Goal: Task Accomplishment & Management: Manage account settings

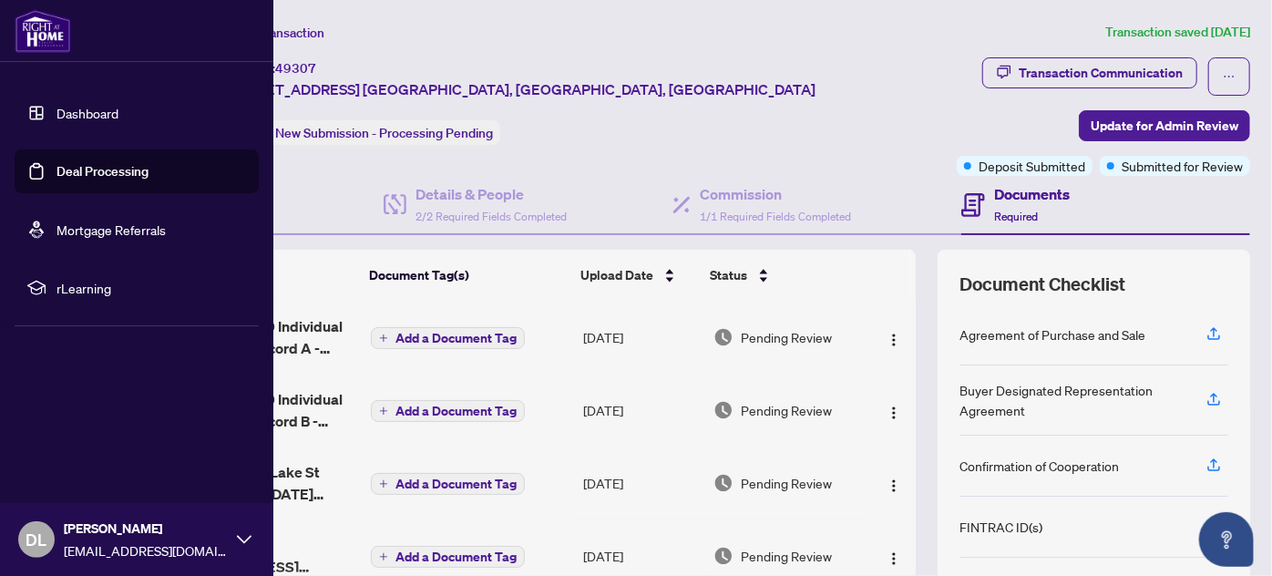
click at [69, 116] on link "Dashboard" at bounding box center [87, 113] width 62 height 16
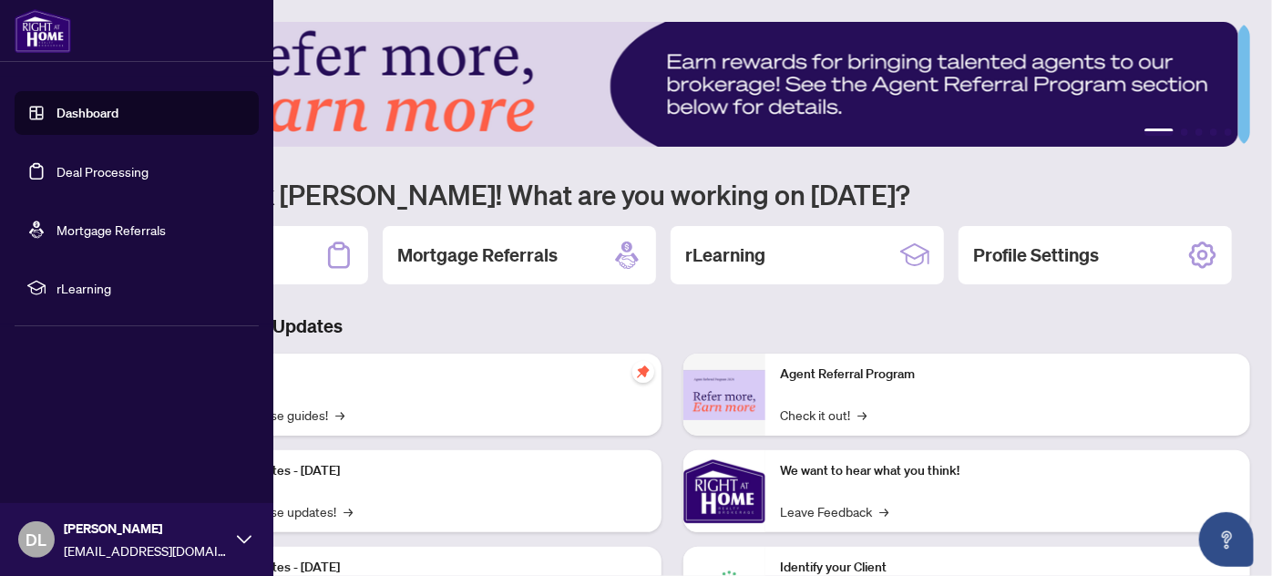
click at [75, 171] on link "Deal Processing" at bounding box center [102, 171] width 92 height 16
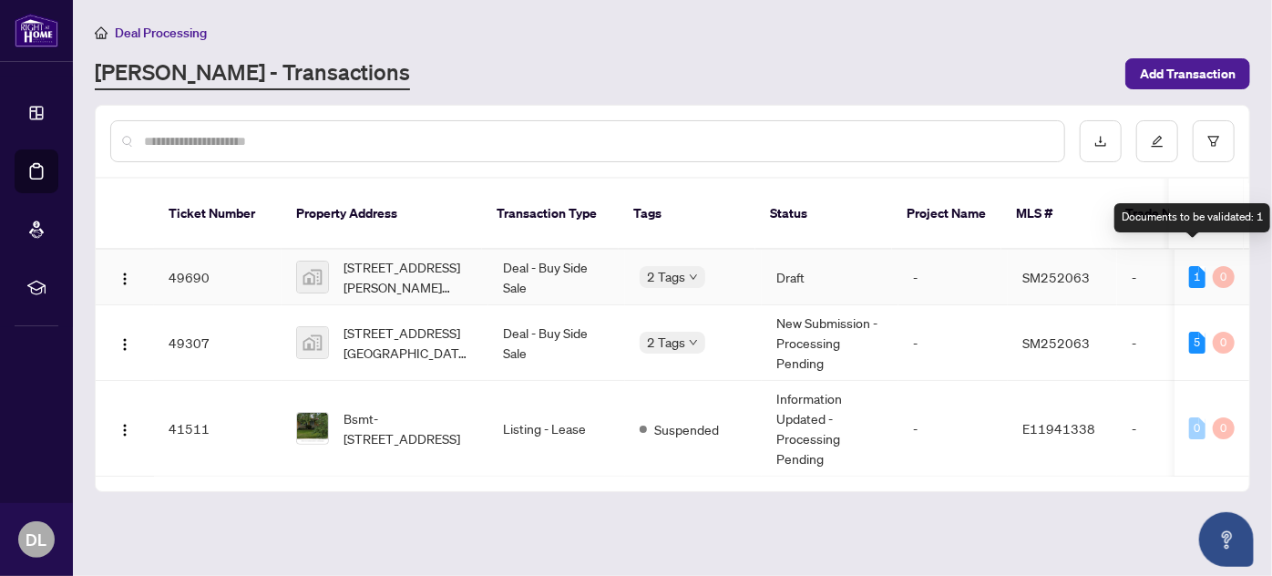
click at [1195, 266] on div "1" at bounding box center [1197, 277] width 16 height 22
click at [707, 266] on div "2 Tags" at bounding box center [694, 276] width 108 height 21
click at [1189, 266] on div "1" at bounding box center [1197, 277] width 16 height 22
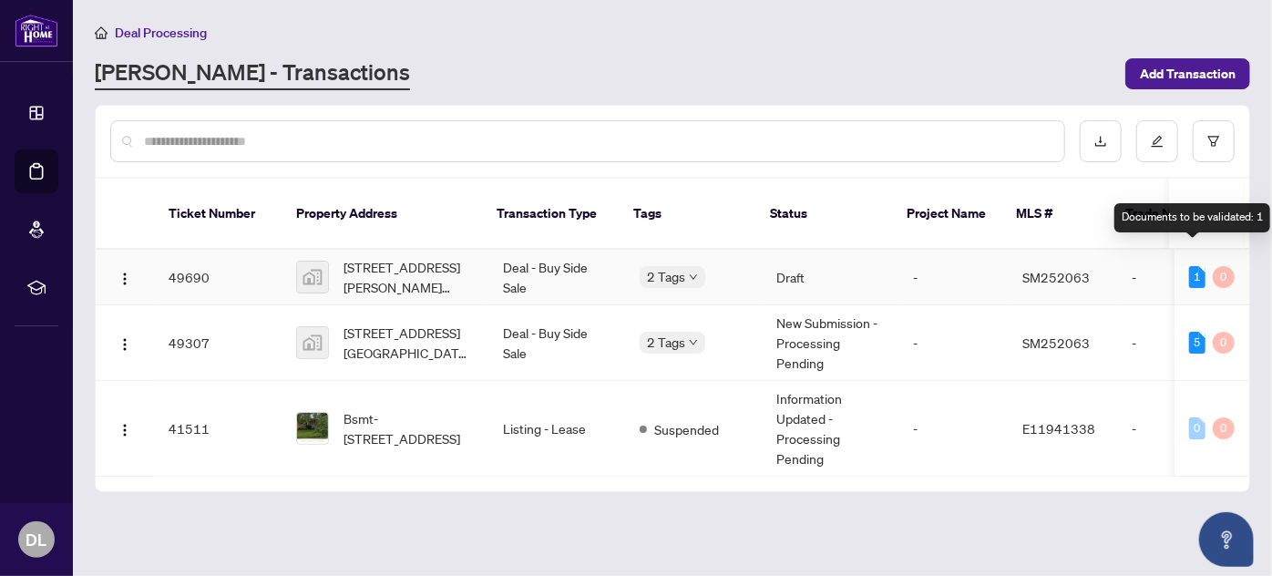
click at [1196, 266] on div "1" at bounding box center [1197, 277] width 16 height 22
click at [1194, 266] on div "1" at bounding box center [1197, 277] width 16 height 22
click at [1062, 269] on span "SM252063" at bounding box center [1055, 277] width 67 height 16
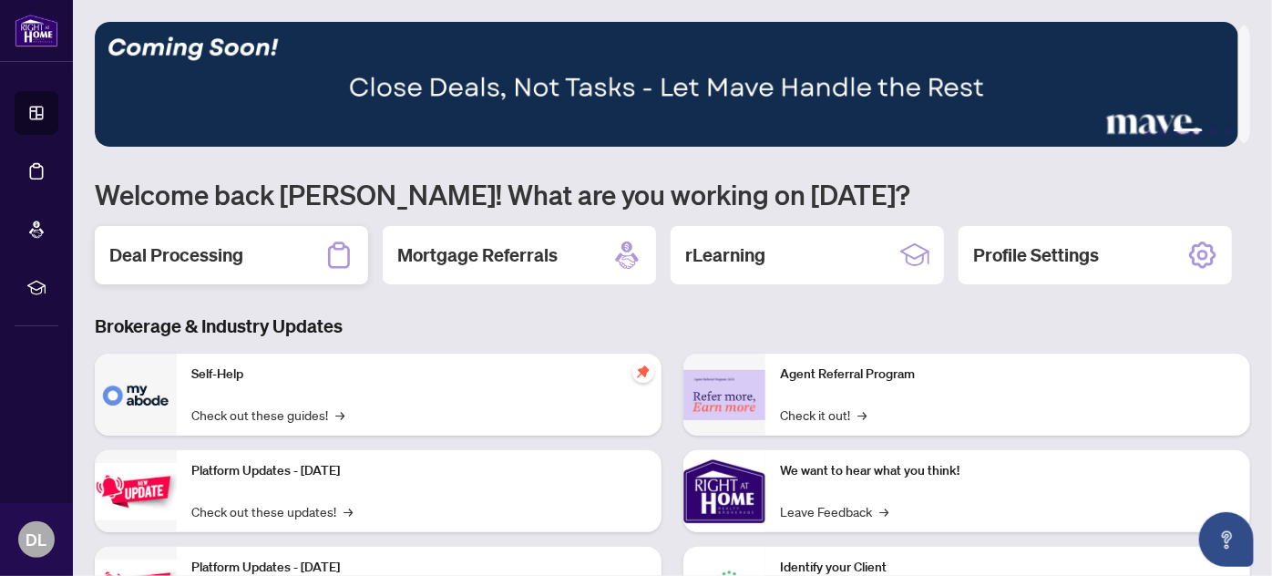
click at [287, 262] on div "Deal Processing" at bounding box center [231, 255] width 273 height 58
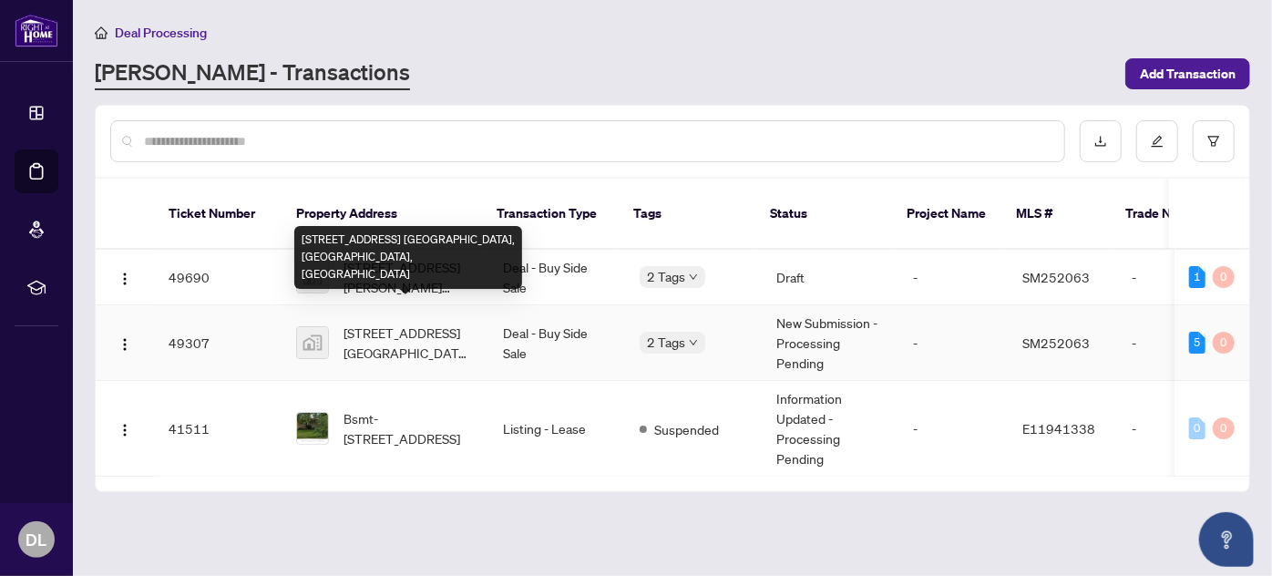
click at [428, 323] on span "1109 Lake St, Sault Ste. Marie, ON, Canada" at bounding box center [409, 343] width 130 height 40
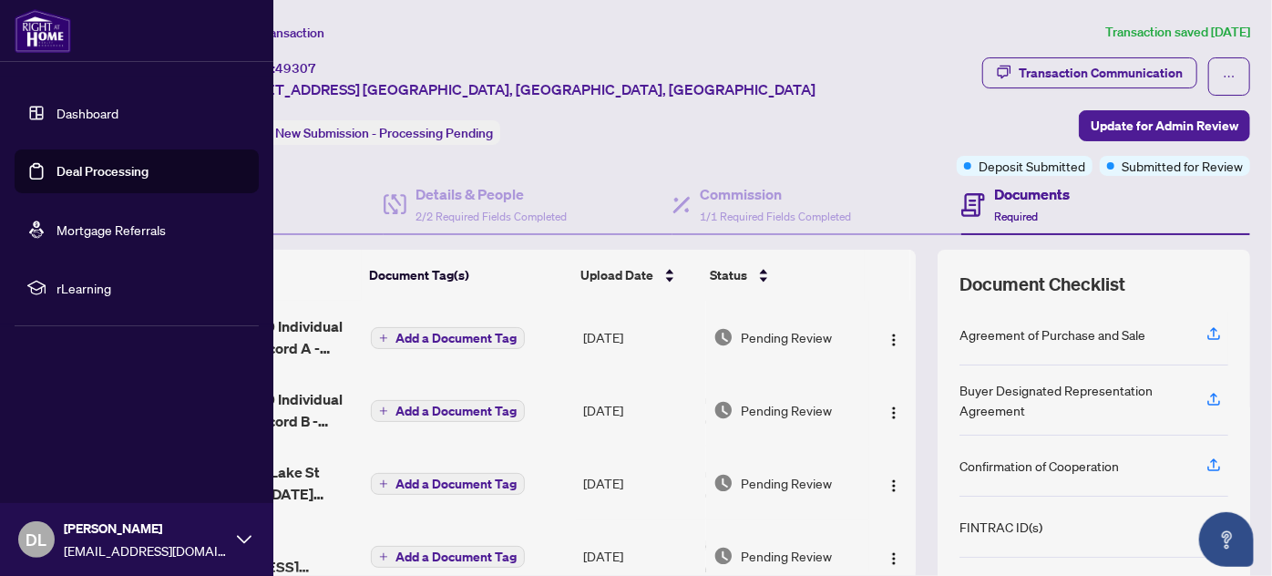
click at [99, 173] on link "Deal Processing" at bounding box center [102, 171] width 92 height 16
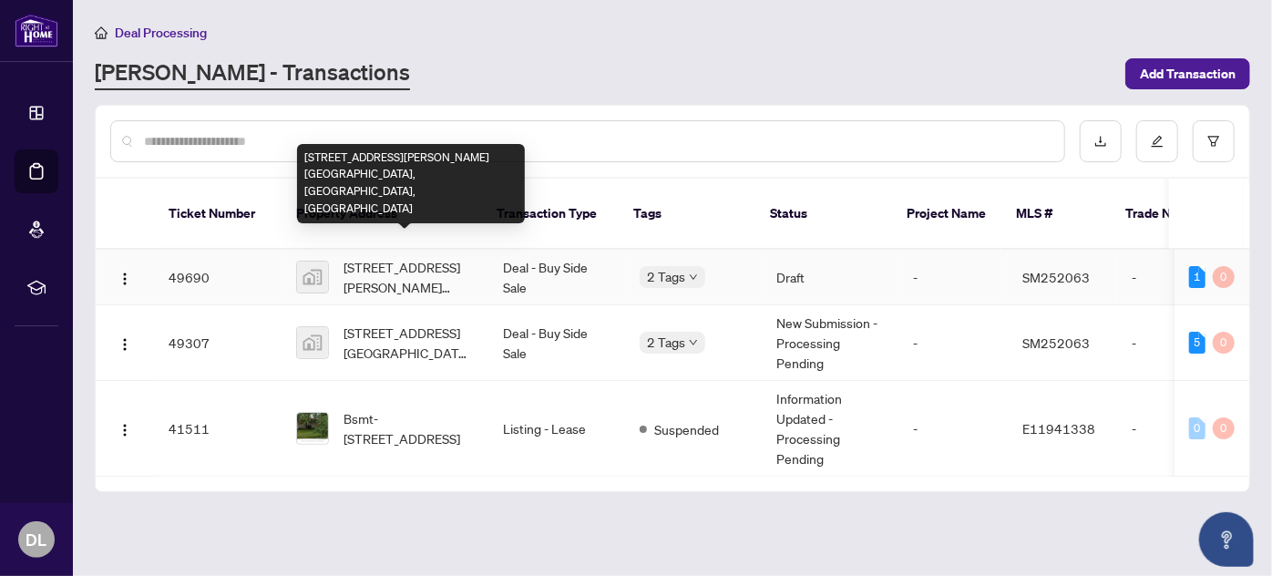
click at [373, 257] on span "[STREET_ADDRESS][PERSON_NAME] [GEOGRAPHIC_DATA], [GEOGRAPHIC_DATA], [GEOGRAPHIC…" at bounding box center [409, 277] width 130 height 40
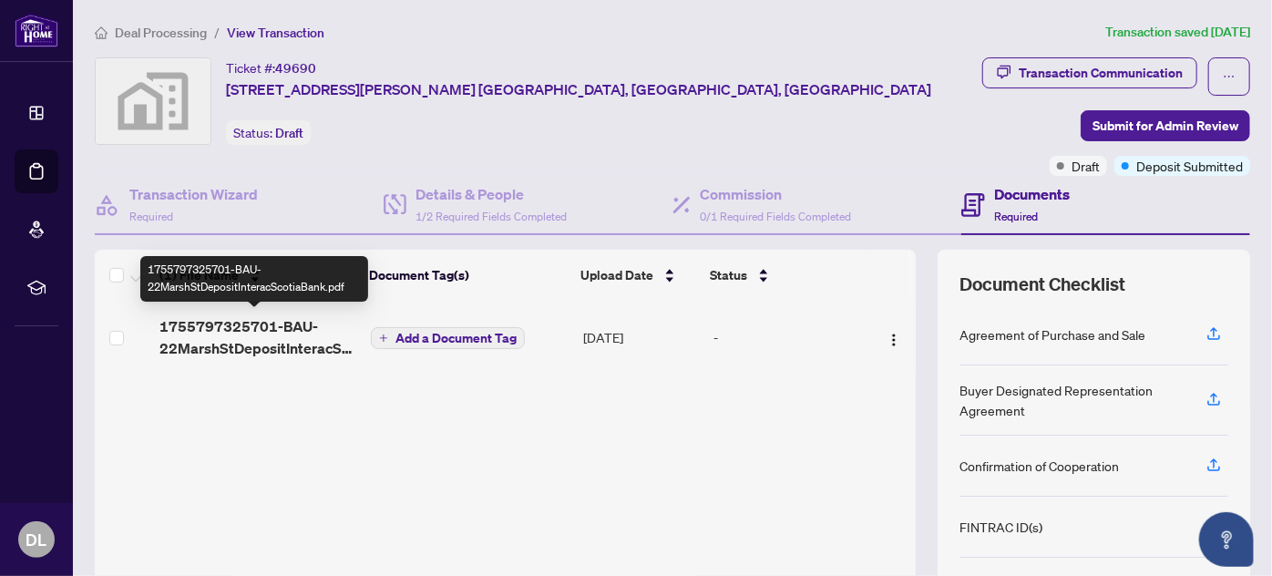
click at [296, 332] on span "1755797325701-BAU-22MarshStDepositInteracScotiaBank.pdf" at bounding box center [257, 337] width 197 height 44
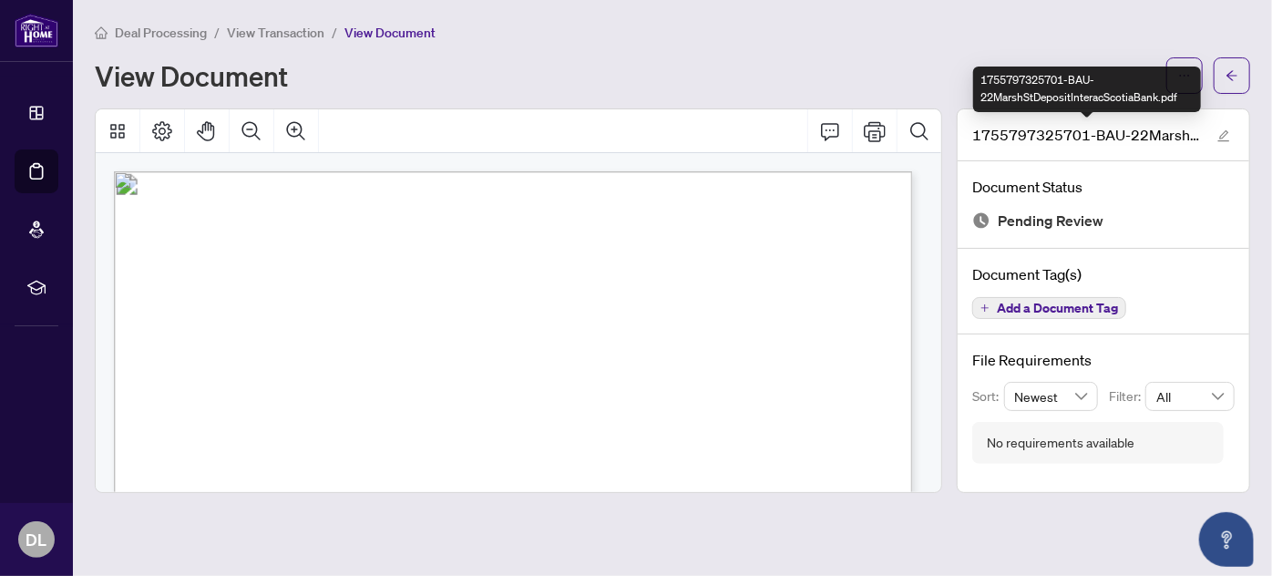
click at [1139, 134] on span "1755797325701-BAU-22MarshStDepositInteracScotiaBank.pdf" at bounding box center [1086, 135] width 228 height 22
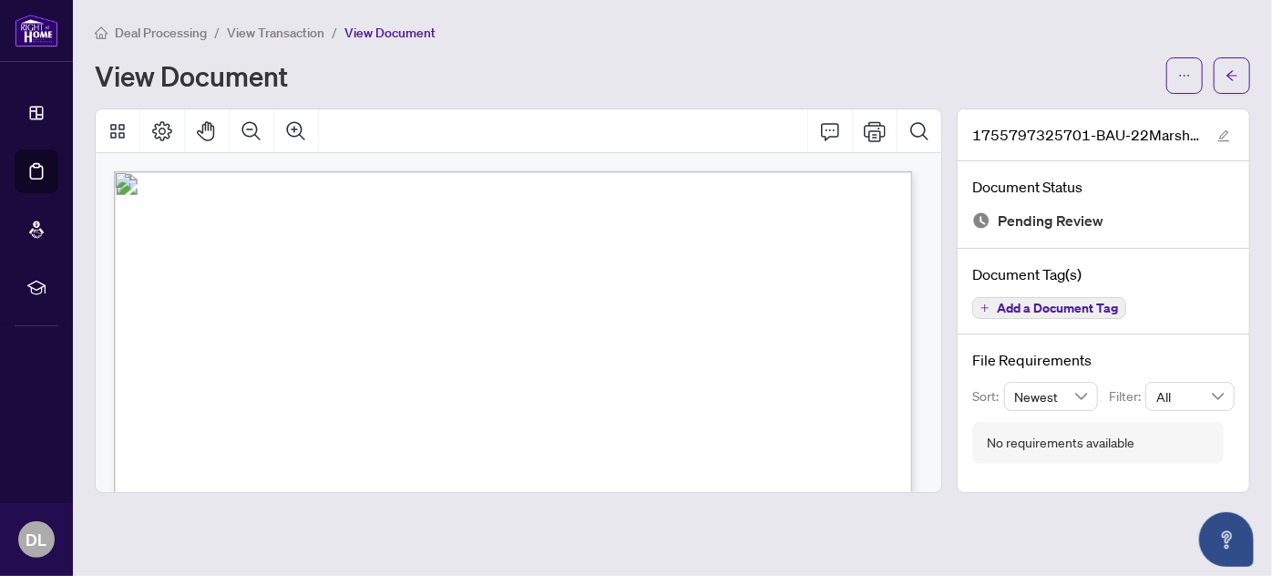
click at [299, 30] on span "View Transaction" at bounding box center [276, 33] width 98 height 16
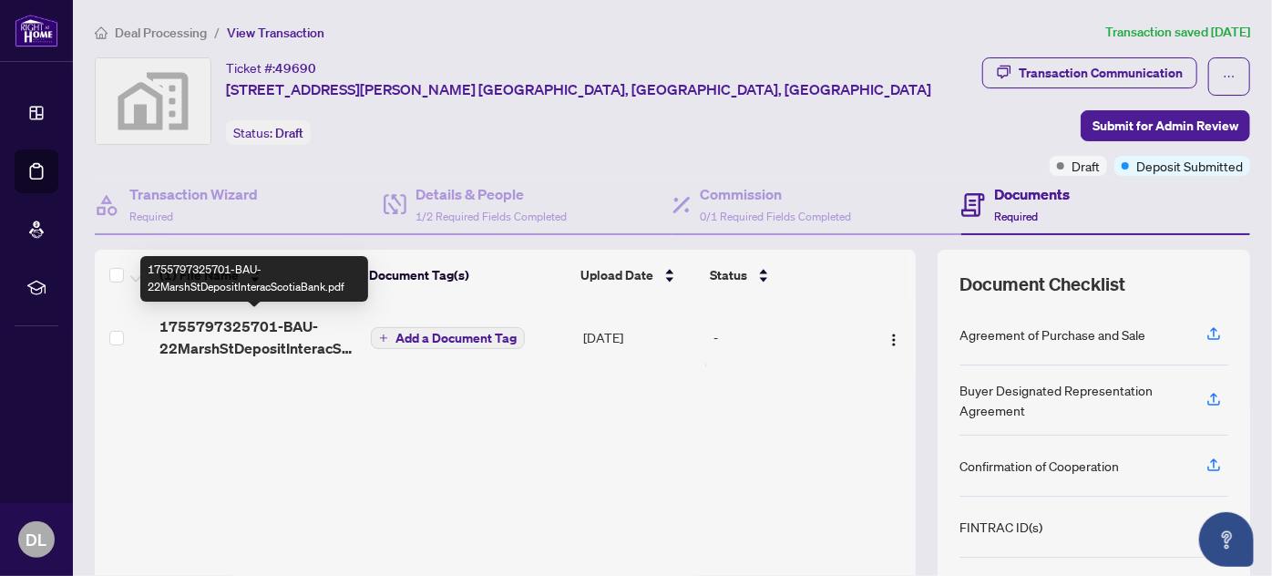
click at [266, 350] on span "1755797325701-BAU-22MarshStDepositInteracScotiaBank.pdf" at bounding box center [257, 337] width 197 height 44
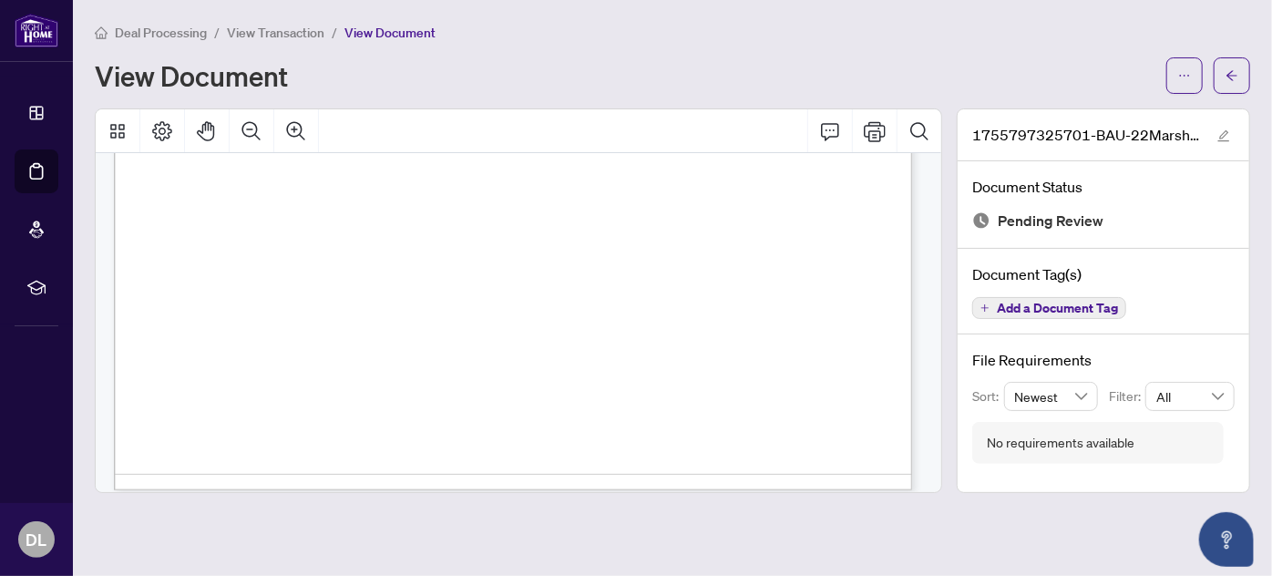
scroll to position [743, 0]
click at [264, 29] on span "View Transaction" at bounding box center [276, 33] width 98 height 16
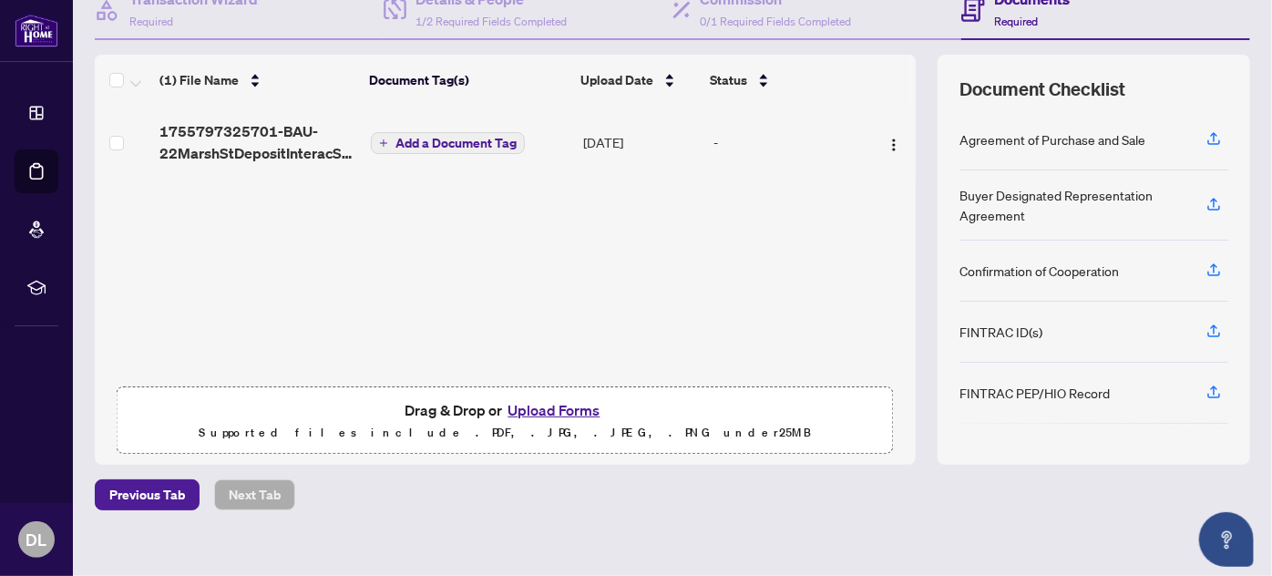
scroll to position [197, 0]
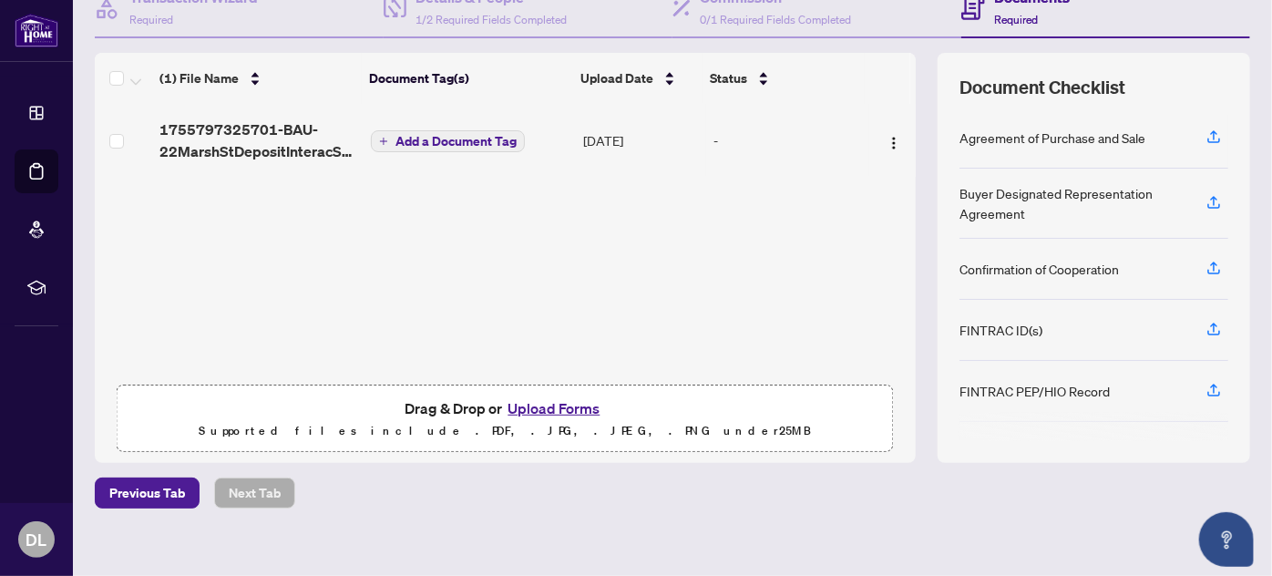
click at [549, 410] on button "Upload Forms" at bounding box center [553, 408] width 103 height 24
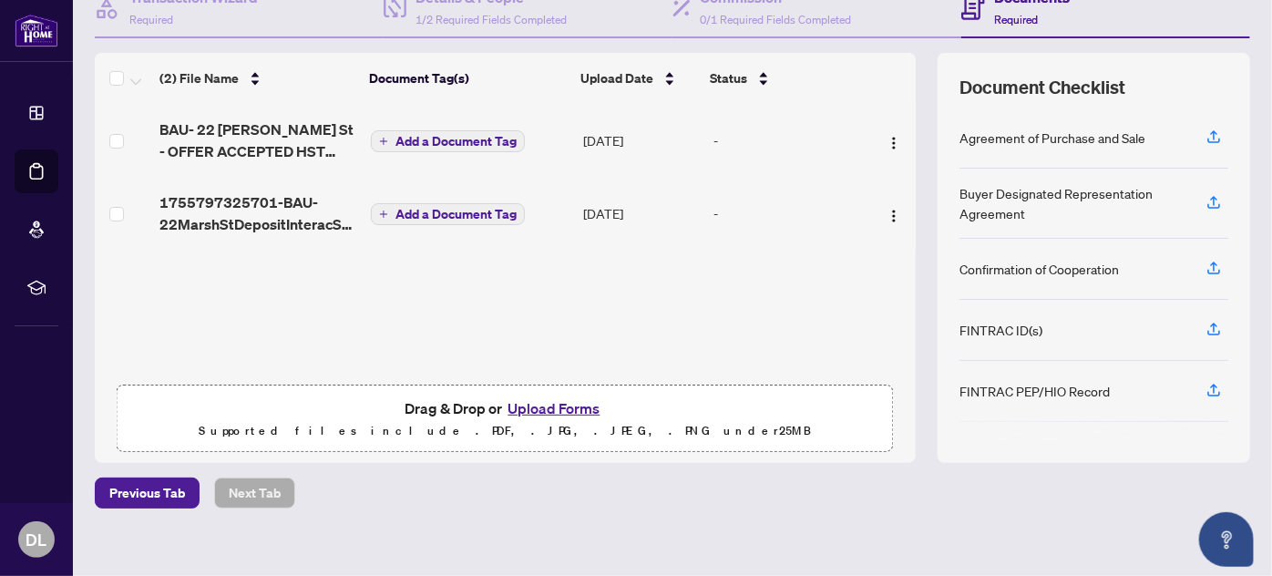
click at [542, 404] on button "Upload Forms" at bounding box center [553, 408] width 103 height 24
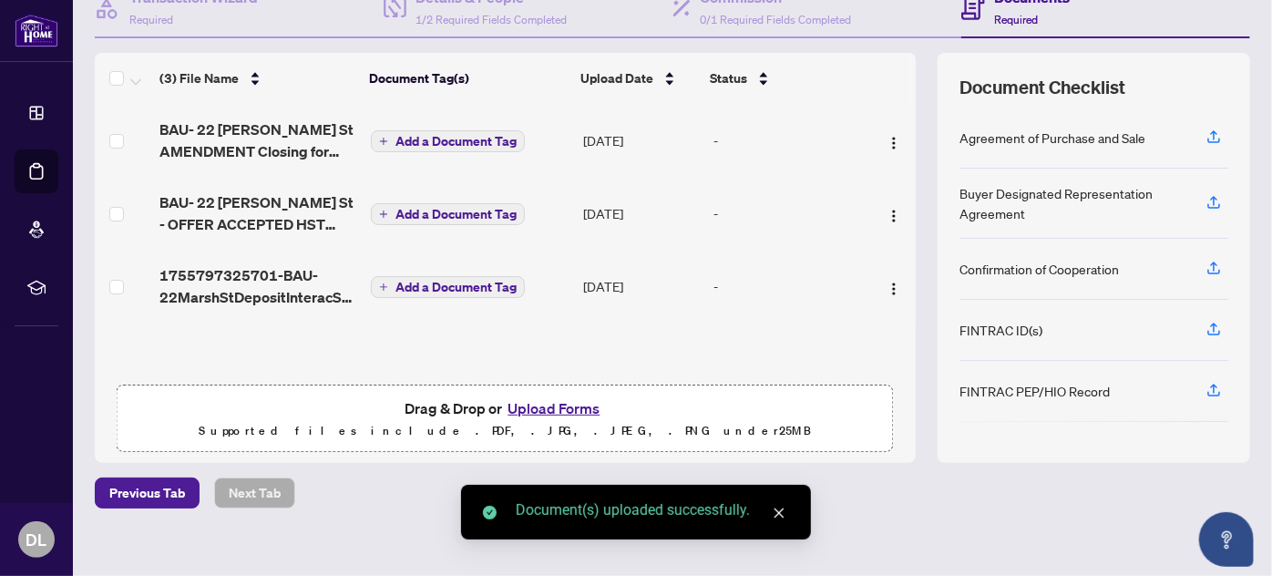
click at [549, 403] on button "Upload Forms" at bounding box center [553, 408] width 103 height 24
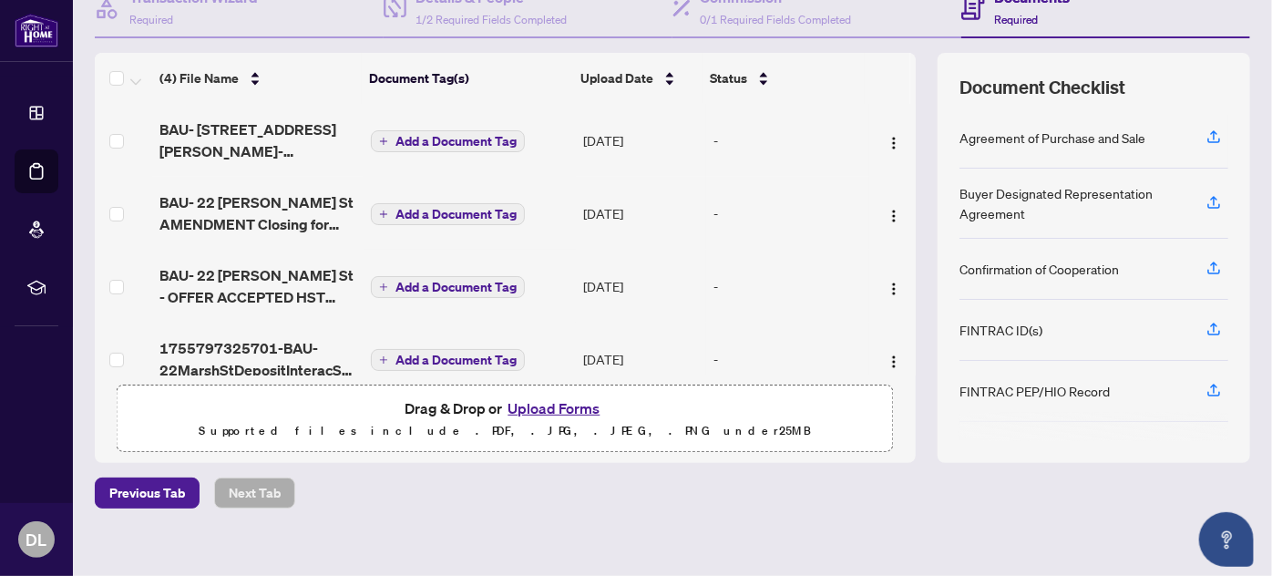
click at [535, 404] on button "Upload Forms" at bounding box center [553, 408] width 103 height 24
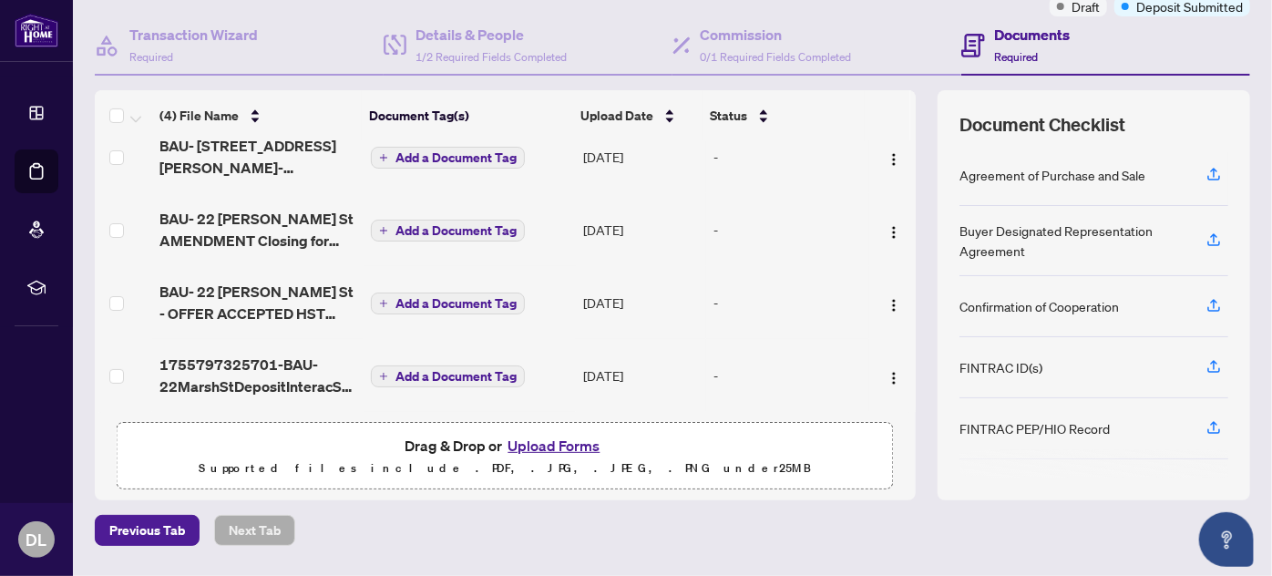
scroll to position [211, 0]
